Goal: Task Accomplishment & Management: Complete application form

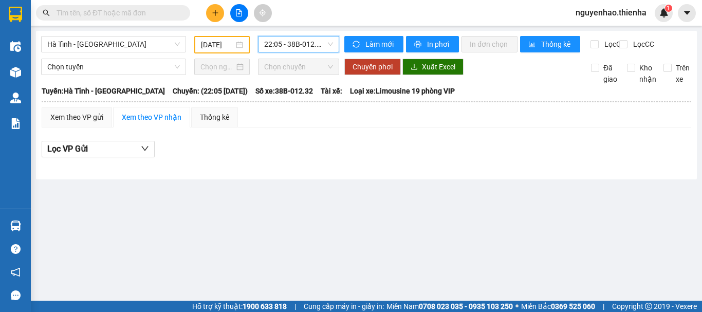
click at [213, 9] on icon "plus" at bounding box center [215, 12] width 7 height 7
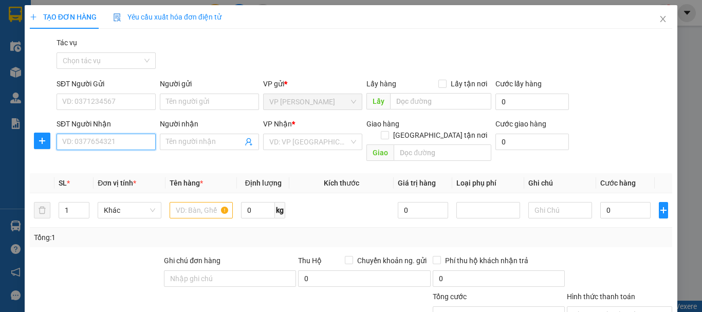
click at [117, 144] on input "SĐT Người Nhận" at bounding box center [106, 142] width 99 height 16
click at [99, 158] on div "0945800456 - a hữu" at bounding box center [105, 162] width 86 height 11
type input "0945800456"
type input "a hữu"
type input "ngã 3 giang"
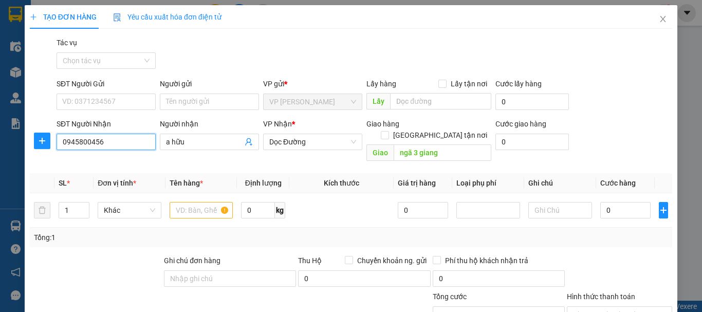
type input "0945800456"
click at [201, 202] on input "text" at bounding box center [202, 210] width 64 height 16
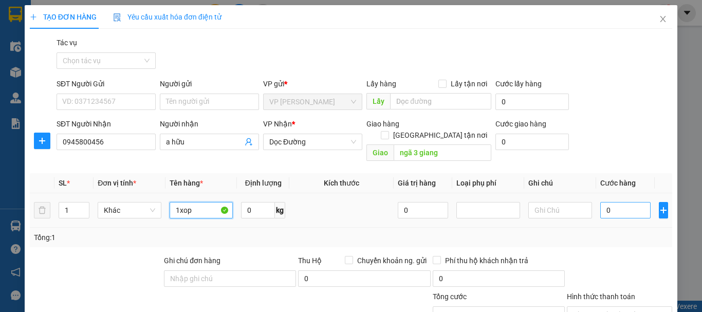
type input "1xop"
click at [601, 202] on input "0" at bounding box center [626, 210] width 50 height 16
type input "5"
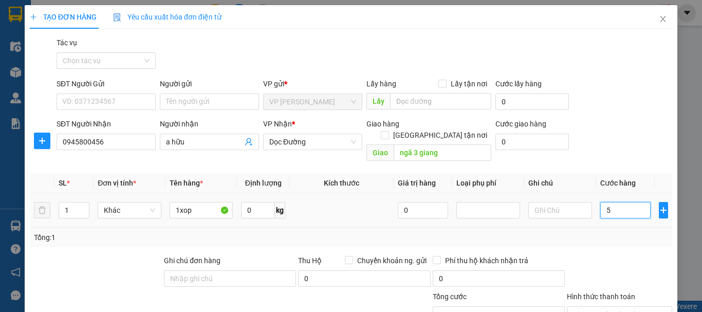
type input "50"
type input "500"
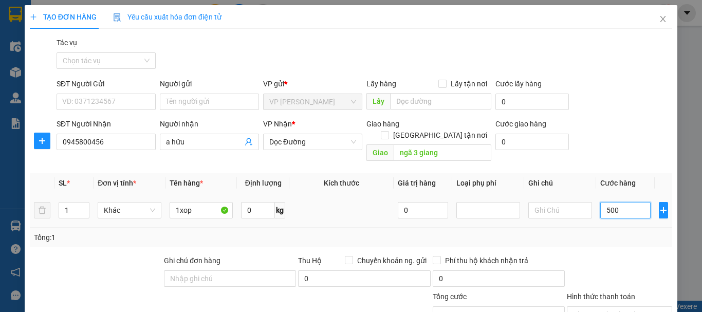
type input "500"
type input "5.000"
type input "50.000"
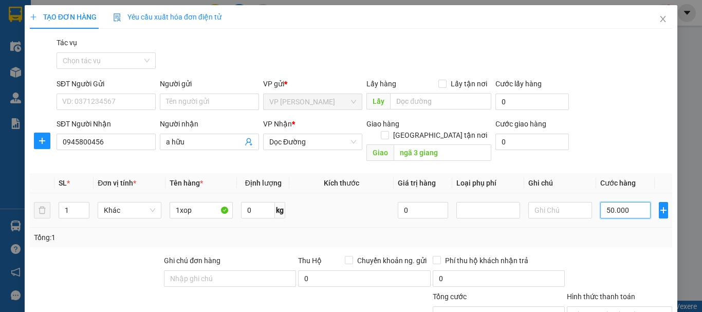
type input "50.000"
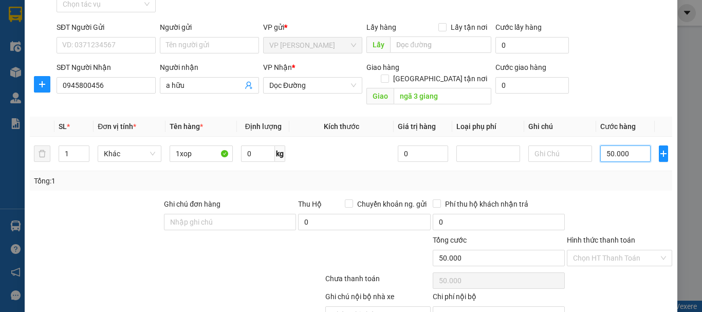
scroll to position [100, 0]
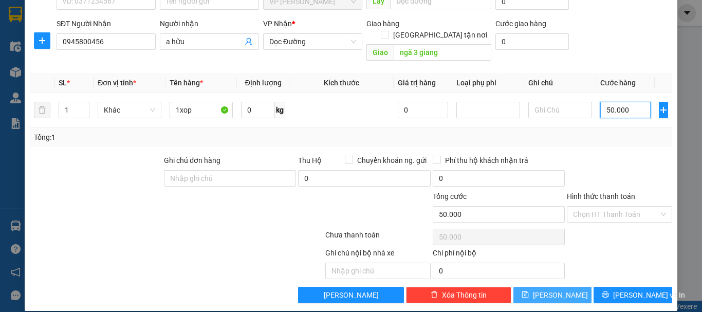
type input "50.000"
click at [562, 287] on button "[PERSON_NAME]" at bounding box center [553, 295] width 79 height 16
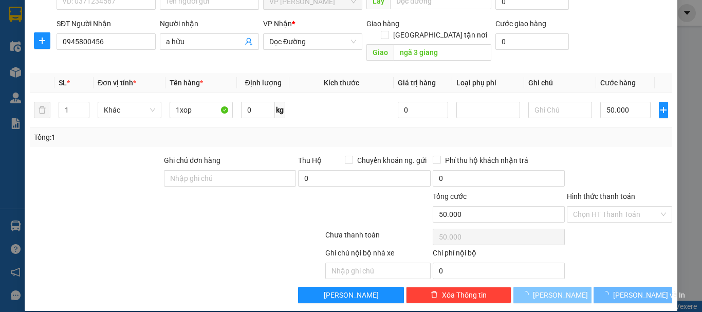
type input "0"
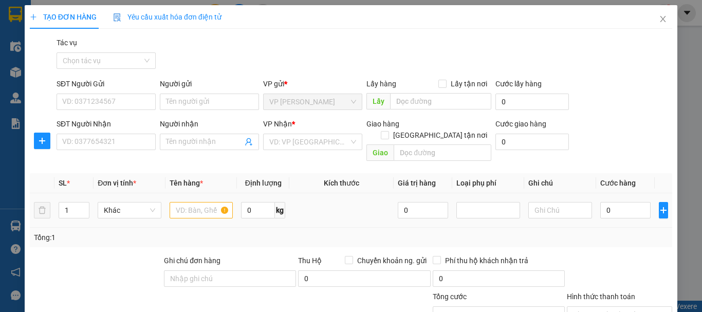
scroll to position [51, 0]
